Goal: Transaction & Acquisition: Book appointment/travel/reservation

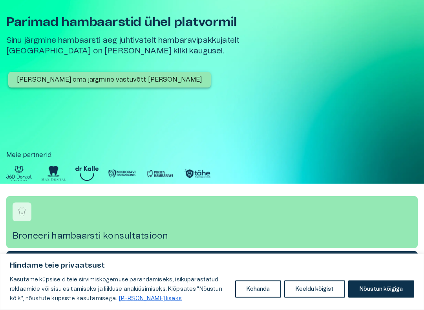
scroll to position [38, 0]
click at [81, 83] on p "[PERSON_NAME] oma järgmine vastuvõtt [PERSON_NAME]" at bounding box center [109, 79] width 185 height 9
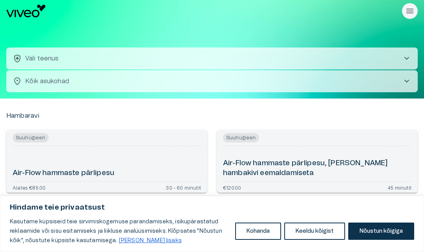
click at [85, 60] on button "health_and_safety Vali teenus chevron_right" at bounding box center [212, 59] width 412 height 22
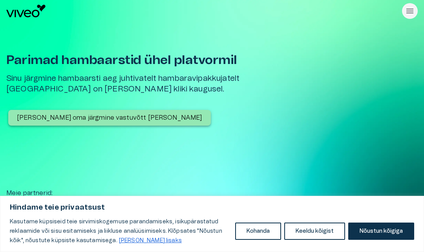
click at [390, 235] on button "Nõustun kõigiga" at bounding box center [382, 231] width 66 height 17
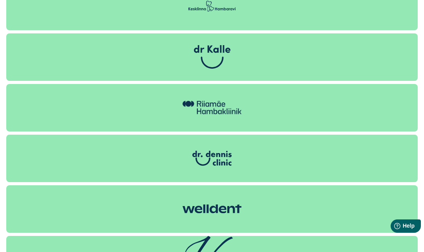
scroll to position [1766, 0]
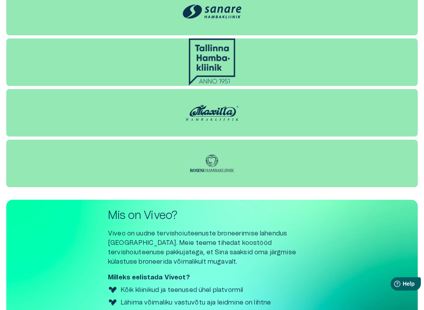
scroll to position [2066, 0]
click at [409, 271] on span "Help" at bounding box center [409, 284] width 12 height 6
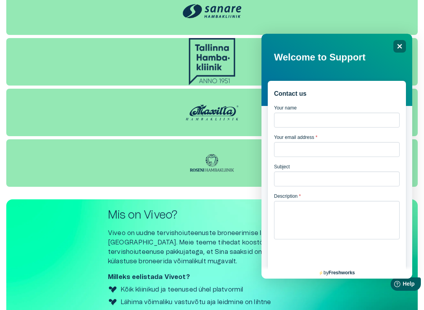
scroll to position [0, 0]
click at [235, 244] on p "Viveo on uudne tervishoiuteenuste broneerimise lahendus [GEOGRAPHIC_DATA]. Meie…" at bounding box center [212, 248] width 208 height 38
click at [407, 40] on div "Contact us Your name Your email address * Subject Description * Send" at bounding box center [337, 174] width 151 height 281
click at [402, 52] on div "Close" at bounding box center [400, 46] width 13 height 13
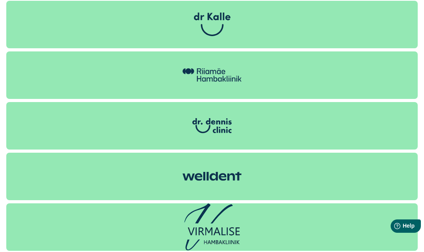
scroll to position [1799, 0]
